Goal: Task Accomplishment & Management: Complete application form

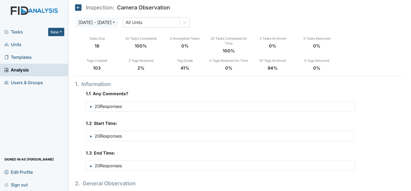
click at [20, 44] on span "Units" at bounding box center [12, 44] width 17 height 8
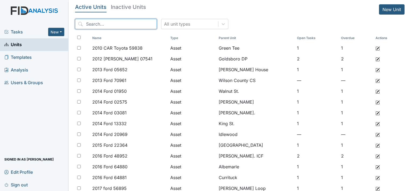
click at [121, 25] on input "search" at bounding box center [116, 24] width 82 height 10
type input "HIGGINS"
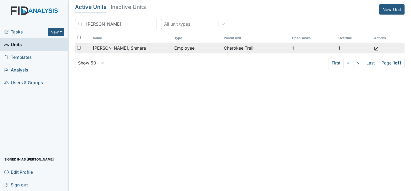
click at [127, 48] on div "Higgins, Shmara" at bounding box center [131, 48] width 77 height 6
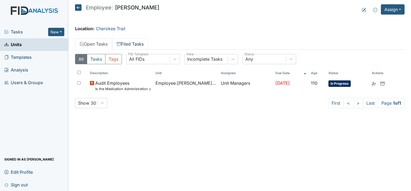
click at [137, 41] on link "Filed Tasks" at bounding box center [130, 43] width 36 height 11
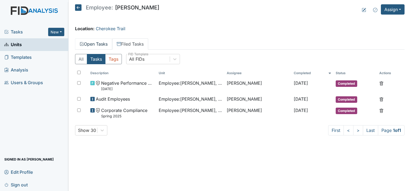
click at [100, 41] on link "Open Tasks" at bounding box center [93, 43] width 37 height 11
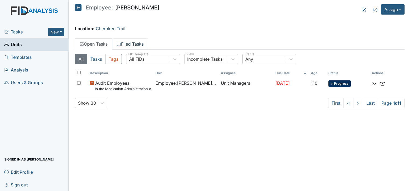
click at [136, 43] on link "Filed Tasks" at bounding box center [130, 43] width 36 height 11
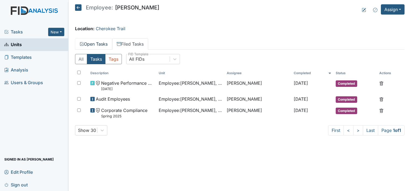
click at [95, 43] on link "Open Tasks" at bounding box center [93, 43] width 37 height 11
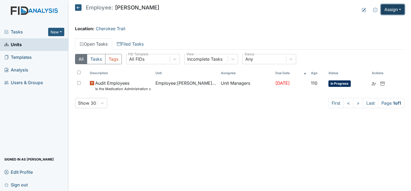
click at [393, 8] on button "Assign" at bounding box center [393, 9] width 24 height 10
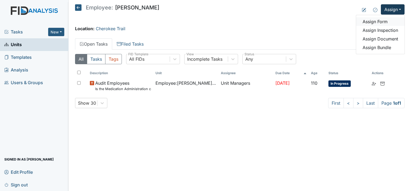
click at [379, 20] on link "Assign Form" at bounding box center [380, 21] width 48 height 9
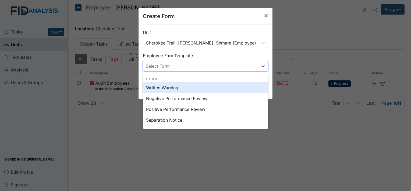
click at [212, 69] on div "Select Form" at bounding box center [200, 66] width 115 height 10
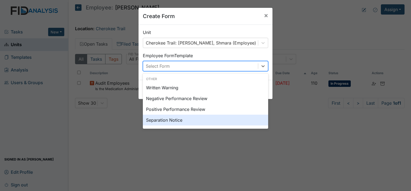
click at [168, 122] on div "Separation Notice" at bounding box center [205, 119] width 125 height 11
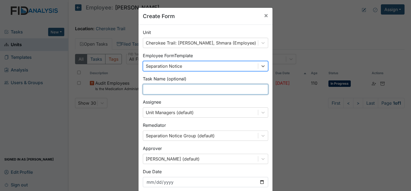
click at [148, 88] on input "text" at bounding box center [205, 89] width 125 height 10
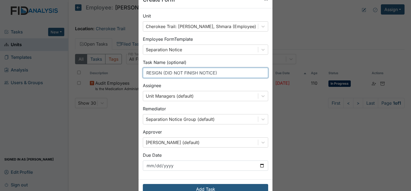
scroll to position [31, 0]
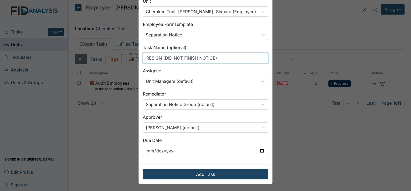
type input "RESIGN (DID NOT FINISH NOTICE)"
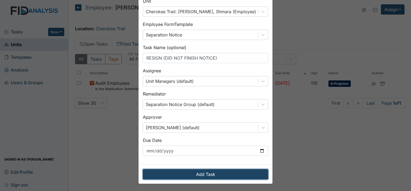
click at [238, 171] on button "Add Task" at bounding box center [205, 174] width 125 height 10
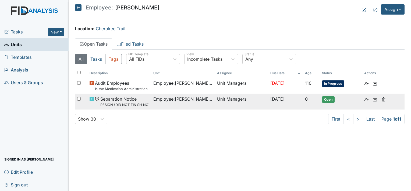
click at [125, 105] on small "RESIGN (DID NOT FINISH NOTICE)" at bounding box center [124, 104] width 49 height 5
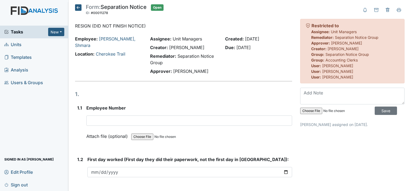
click at [301, 111] on input "file" at bounding box center [336, 110] width 73 height 13
type input "C:\fakepath\Mail - [PERSON_NAME] - Outlook.pdf"
click at [331, 93] on textarea at bounding box center [352, 95] width 104 height 17
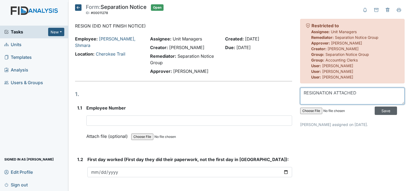
type textarea "RESIGNATION ATTACHED"
click at [380, 111] on input "Save" at bounding box center [386, 110] width 22 height 8
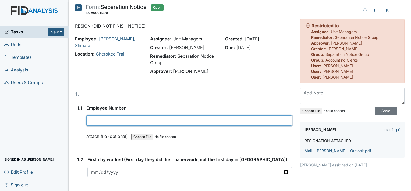
click at [130, 122] on input "text" at bounding box center [189, 120] width 206 height 10
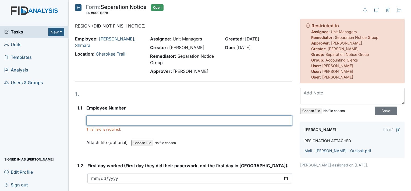
click at [119, 120] on input "text" at bounding box center [189, 120] width 206 height 10
type input "16502"
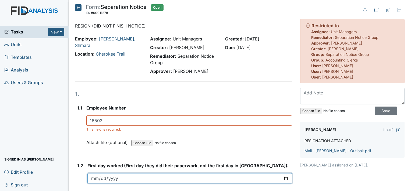
click at [118, 177] on input "date" at bounding box center [189, 178] width 205 height 10
drag, startPoint x: 283, startPoint y: 177, endPoint x: 275, endPoint y: 161, distance: 17.8
click at [283, 177] on input "date" at bounding box center [189, 178] width 205 height 10
type input "2025-02-06"
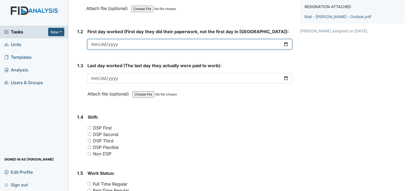
scroll to position [135, 0]
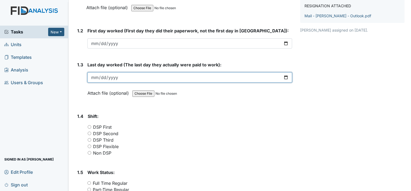
click at [285, 76] on input "date" at bounding box center [189, 77] width 205 height 10
type input "2025-10-06"
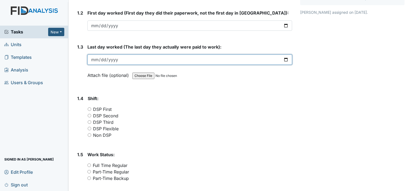
scroll to position [161, 0]
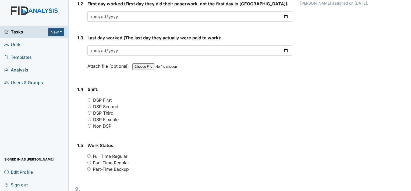
click at [109, 124] on label "Non DSP" at bounding box center [102, 125] width 18 height 6
click at [91, 124] on input "Non DSP" at bounding box center [89, 125] width 3 height 3
radio input "true"
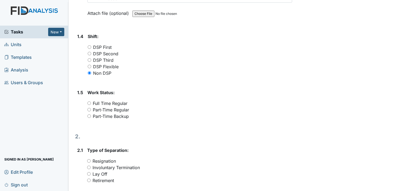
scroll to position [215, 0]
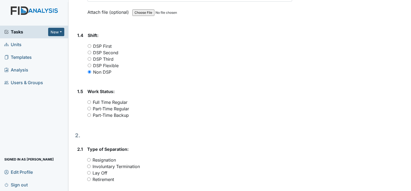
click at [123, 101] on label "Full Time Regular" at bounding box center [110, 102] width 35 height 6
click at [91, 101] on input "Full Time Regular" at bounding box center [88, 101] width 3 height 3
radio input "true"
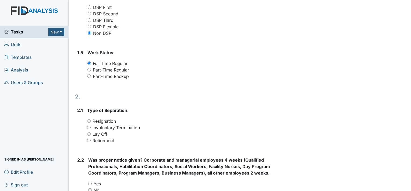
scroll to position [269, 0]
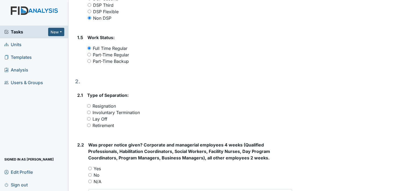
click at [112, 106] on label "Resignation" at bounding box center [104, 106] width 23 height 6
click at [91, 106] on input "Resignation" at bounding box center [88, 105] width 3 height 3
radio input "true"
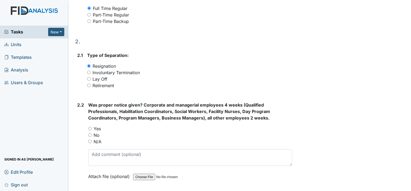
scroll to position [323, 0]
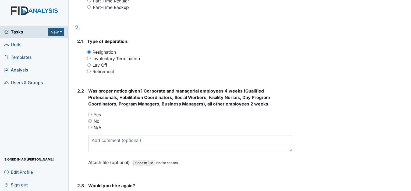
click at [97, 122] on label "No" at bounding box center [97, 121] width 6 height 6
click at [92, 122] on input "No" at bounding box center [89, 120] width 3 height 3
radio input "true"
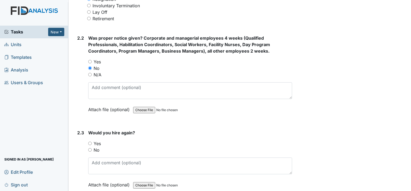
scroll to position [377, 0]
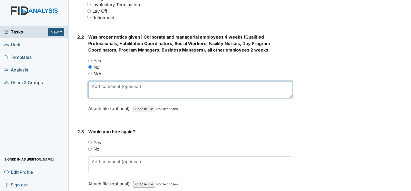
click at [134, 90] on textarea at bounding box center [190, 89] width 204 height 17
type textarea "did not work out notice"
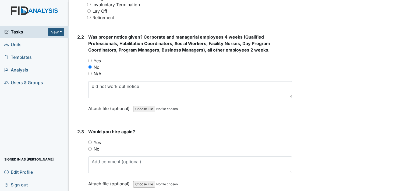
click at [96, 147] on label "No" at bounding box center [97, 148] width 6 height 6
click at [92, 147] on input "No" at bounding box center [89, 148] width 3 height 3
radio input "true"
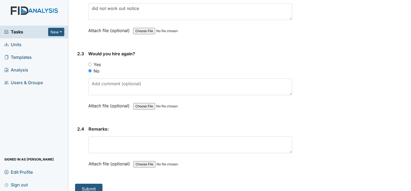
scroll to position [458, 0]
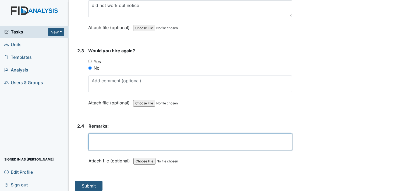
click at [113, 141] on textarea at bounding box center [191, 141] width 204 height 17
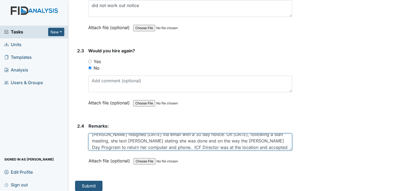
scroll to position [11, 0]
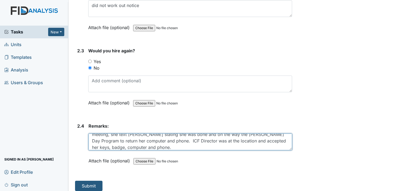
click at [151, 147] on textarea "Shmara resigned 9-12-2025 via email with a 30 day notice. On 10-6-2025, followi…" at bounding box center [191, 141] width 204 height 17
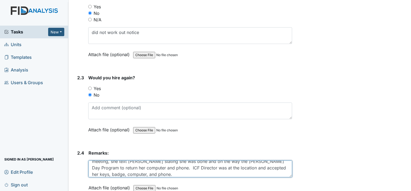
scroll to position [431, 0]
click at [188, 167] on textarea "Shmara resigned 9-12-2025 via email with a 30 day notice. On 10-6-2025, followi…" at bounding box center [191, 168] width 204 height 17
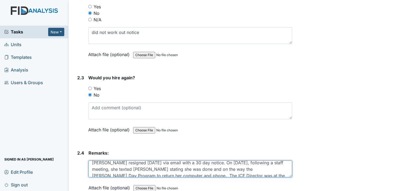
scroll to position [0, 0]
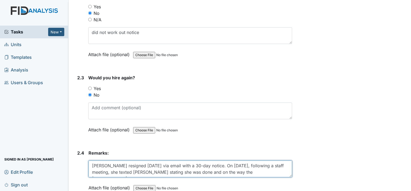
click at [247, 172] on textarea "Shmara resigned 9-12-2025 via email with a 30-day notice. On 10-6-2025, followi…" at bounding box center [191, 168] width 204 height 17
click at [243, 172] on textarea "Shmara resigned 9-12-2025 via email with a 30-day notice. On 10-6-2025, followi…" at bounding box center [191, 168] width 204 height 17
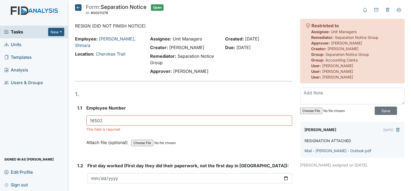
type textarea "Shmara resigned 9-12-2025 via email with a 30-day notice. On 10-6-2025, followi…"
click at [327, 152] on div "Susan Ayers Oct 08, 2025 RESIGNATION ATTACHED Mail - Susan Ayers - Outlook.pdf" at bounding box center [352, 139] width 104 height 36
drag, startPoint x: 327, startPoint y: 152, endPoint x: 356, endPoint y: 149, distance: 29.0
click at [356, 149] on link "Mail - Susan Ayers - Outlook.pdf" at bounding box center [338, 150] width 67 height 5
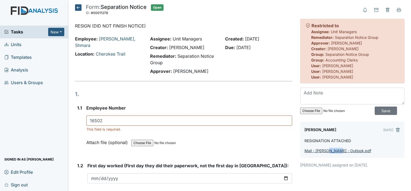
click at [356, 149] on link "Mail - Susan Ayers - Outlook.pdf" at bounding box center [338, 150] width 67 height 5
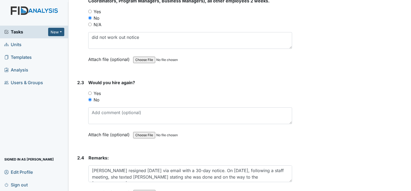
scroll to position [461, 0]
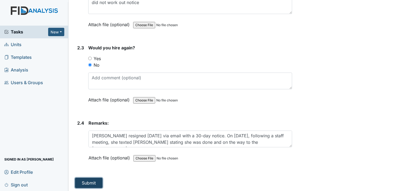
click at [87, 183] on button "Submit" at bounding box center [88, 182] width 27 height 10
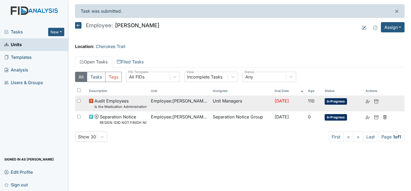
click at [118, 104] on small "Is the Medication Administration certificate found in the file?" at bounding box center [120, 106] width 52 height 5
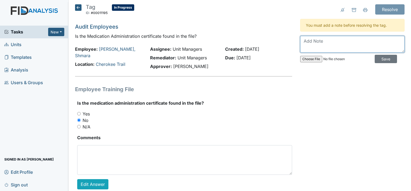
click at [350, 46] on textarea at bounding box center [352, 44] width 104 height 17
type textarea "resigned"
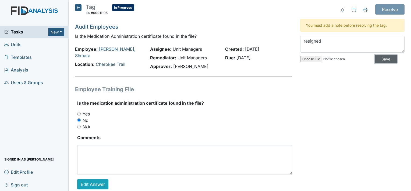
drag, startPoint x: 379, startPoint y: 58, endPoint x: 380, endPoint y: 29, distance: 28.8
click at [379, 58] on input "Save" at bounding box center [386, 59] width 22 height 8
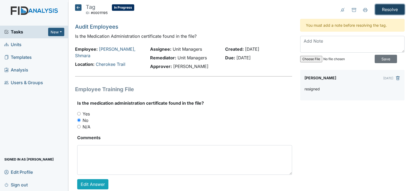
click at [389, 7] on input "Resolve" at bounding box center [389, 9] width 29 height 10
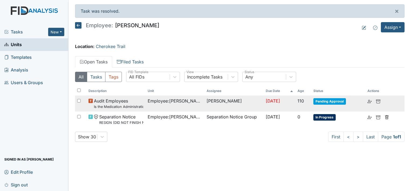
click at [341, 100] on span "Pending Approval" at bounding box center [330, 101] width 33 height 6
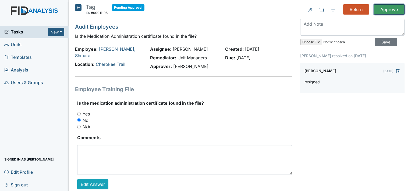
click at [390, 11] on input "Approve" at bounding box center [389, 9] width 31 height 10
